Goal: Task Accomplishment & Management: Complete application form

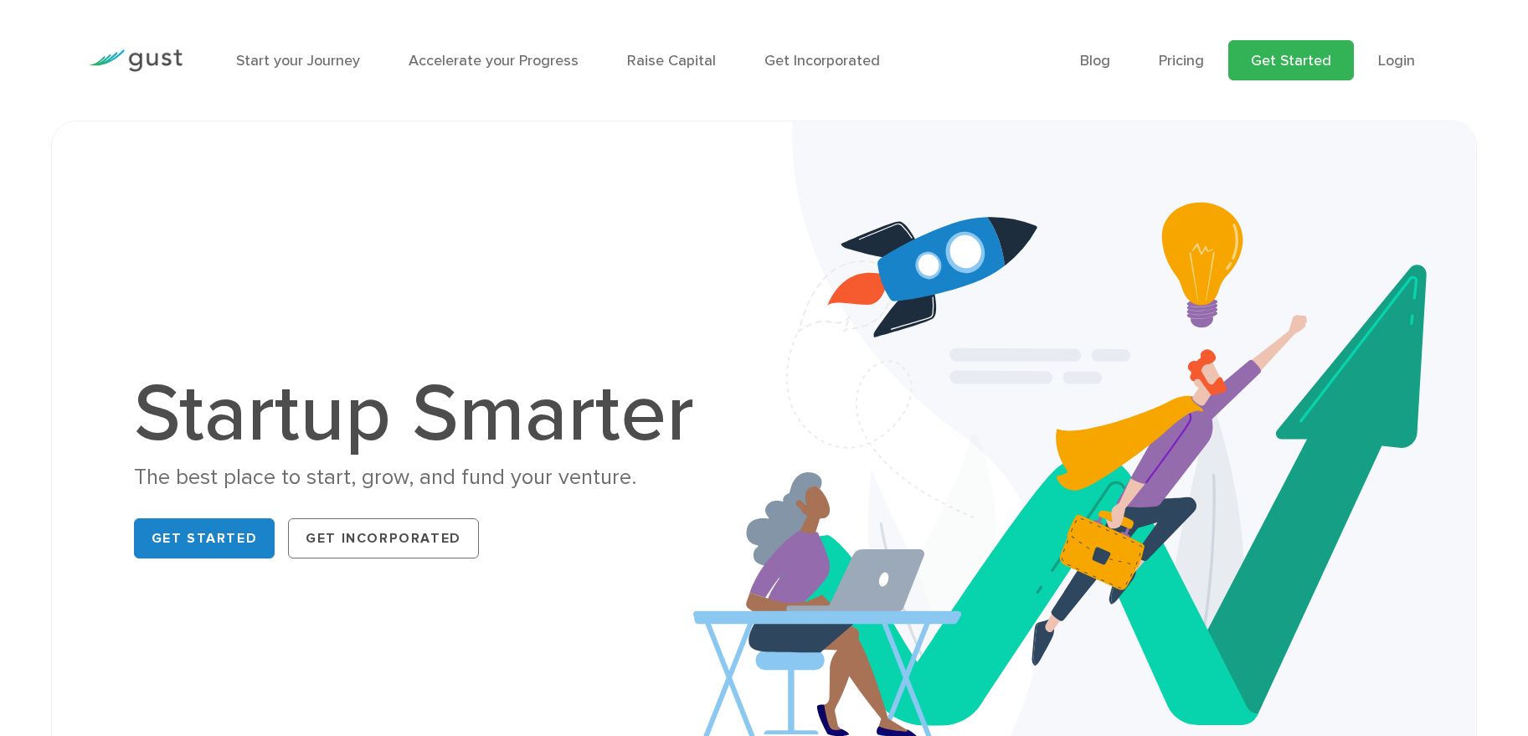
click at [1285, 65] on link "Get Started" at bounding box center [1292, 60] width 126 height 40
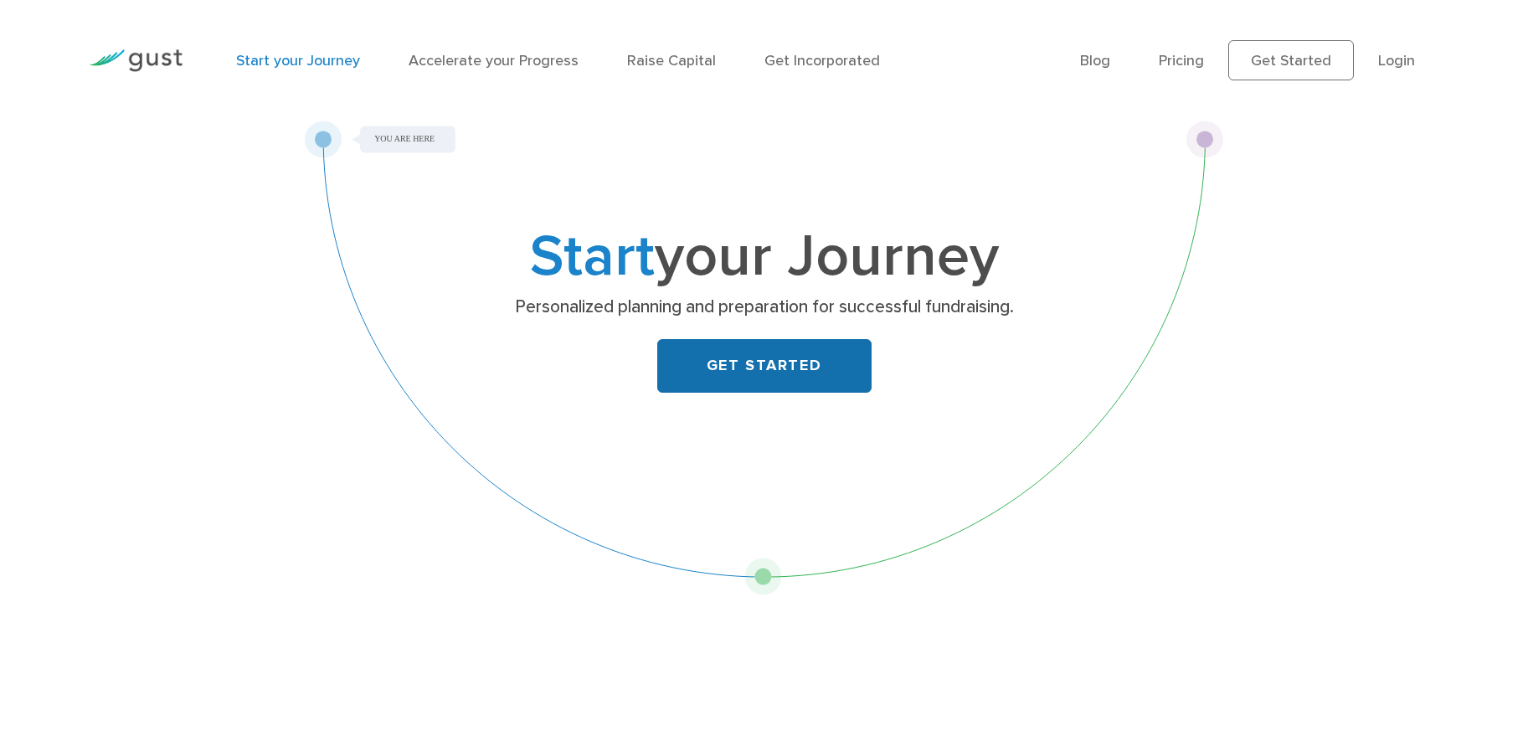
click at [761, 379] on link "GET STARTED" at bounding box center [764, 366] width 214 height 54
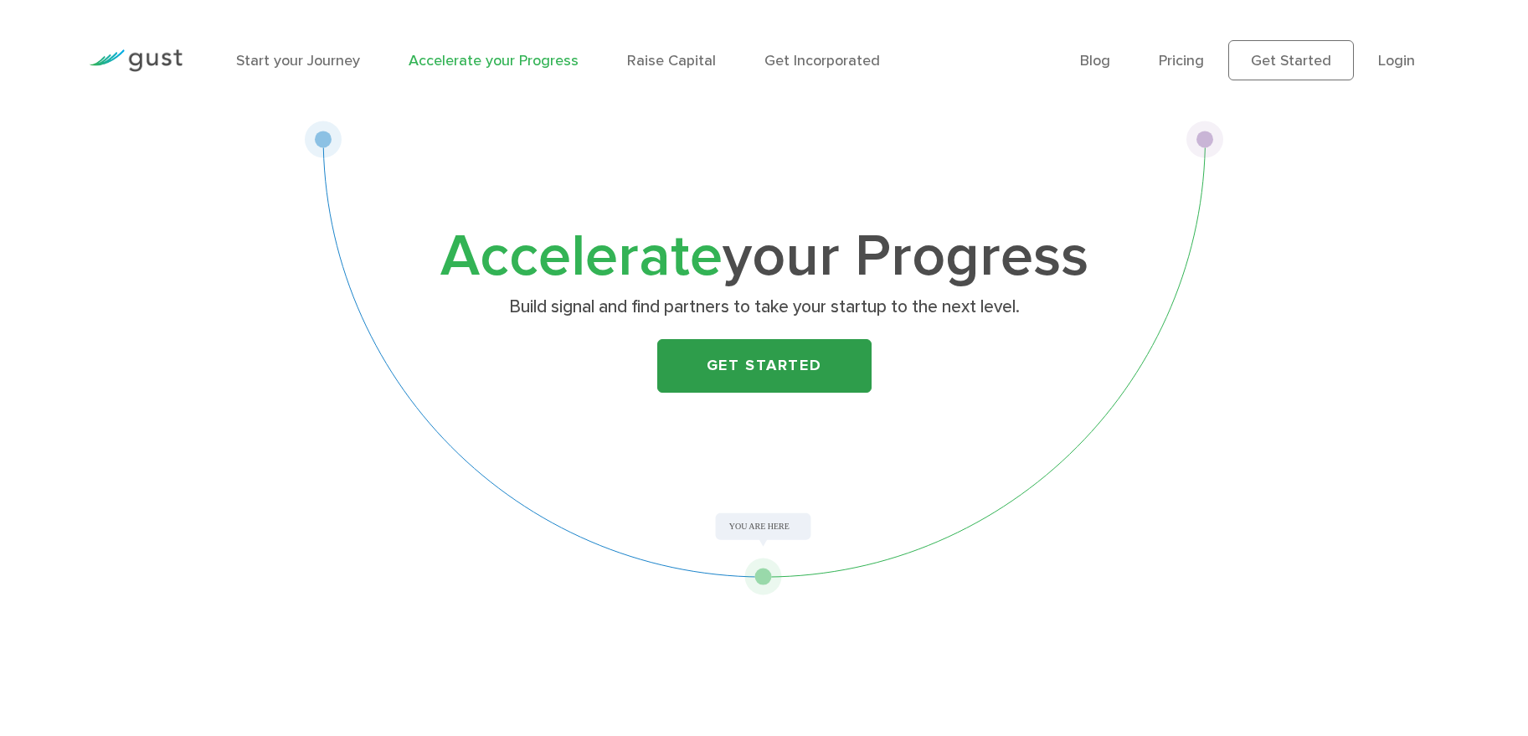
click at [756, 363] on link "Get Started" at bounding box center [764, 366] width 214 height 54
